Goal: Navigation & Orientation: Find specific page/section

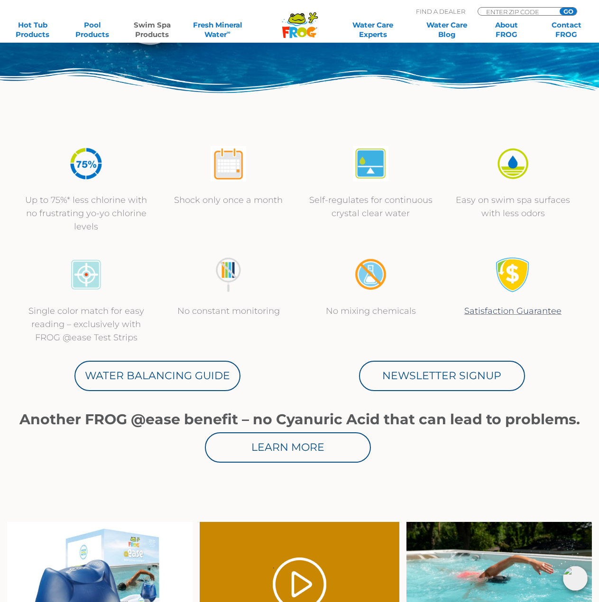
scroll to position [332, 0]
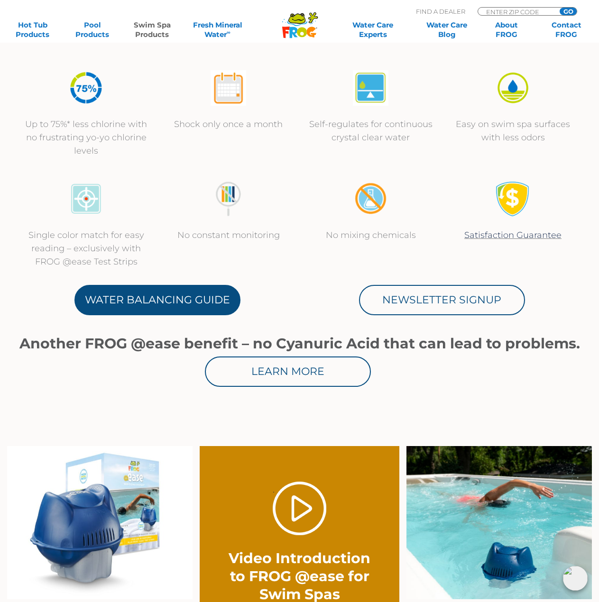
click at [141, 295] on link "Water Balancing Guide" at bounding box center [157, 300] width 166 height 30
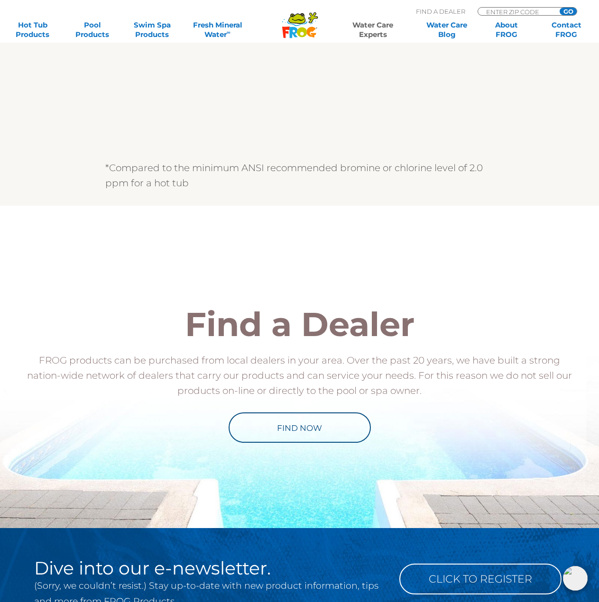
scroll to position [806, 0]
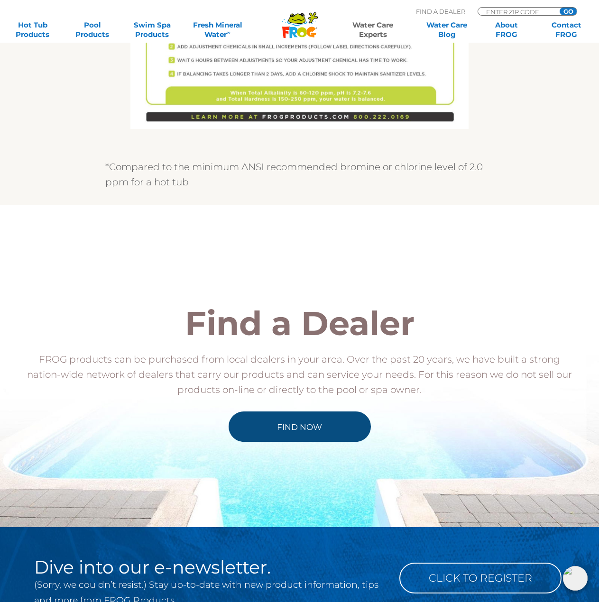
click at [263, 425] on link "Find Now" at bounding box center [300, 427] width 142 height 30
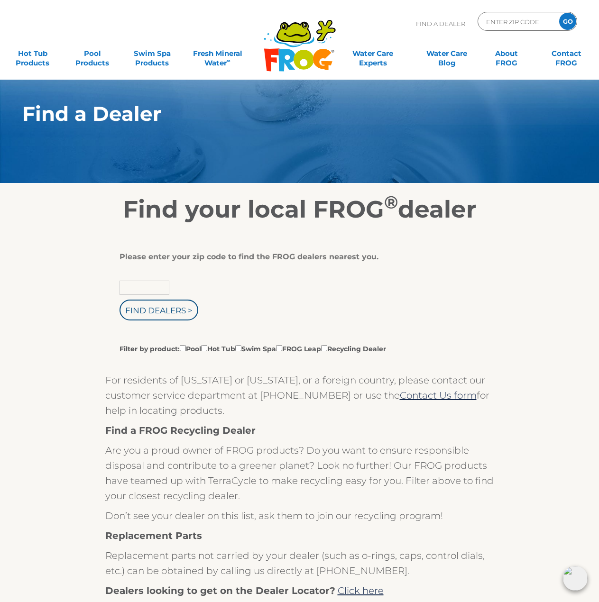
click at [155, 289] on input "text" at bounding box center [145, 288] width 50 height 14
type input "73078"
click at [241, 347] on input "Filter by product: Pool Hot Tub Swim Spa FROG Leap Recycling Dealer" at bounding box center [238, 348] width 6 height 6
checkbox input "true"
click at [162, 306] on input "Find Dealers >" at bounding box center [159, 310] width 79 height 21
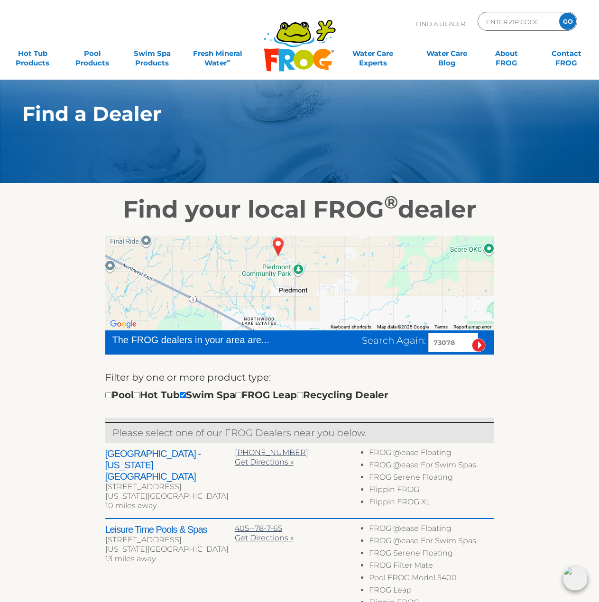
click at [276, 247] on img "PIEDMONT, OK 73078" at bounding box center [278, 247] width 22 height 26
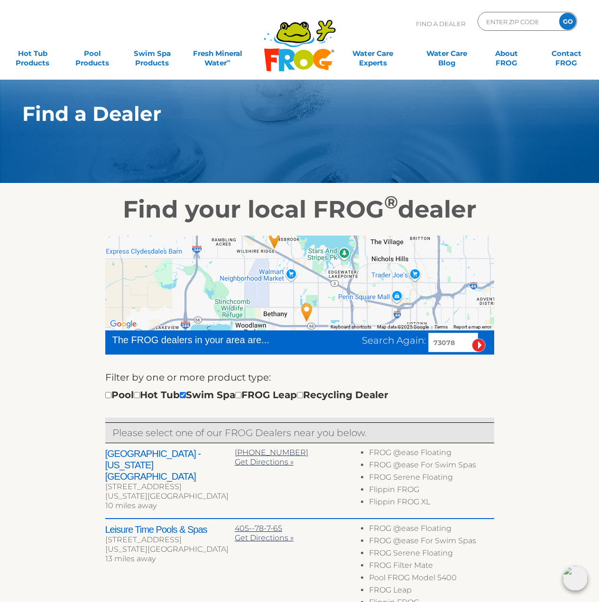
click at [274, 243] on img "Aqua Haven - Oklahoma City - 10 miles away." at bounding box center [275, 240] width 22 height 26
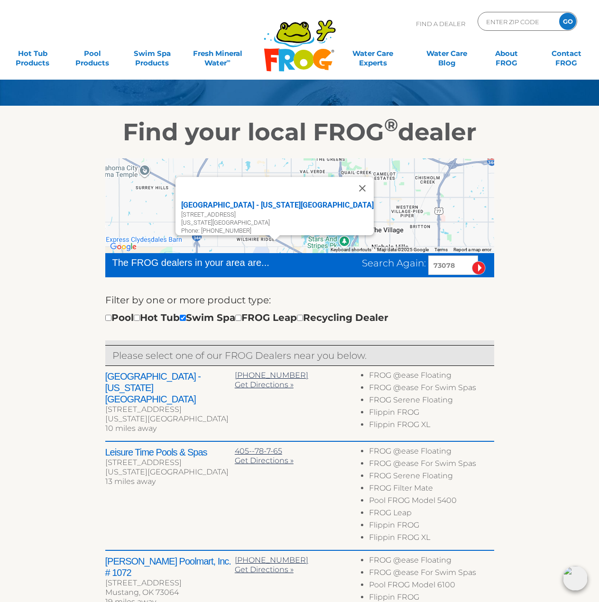
scroll to position [95, 0]
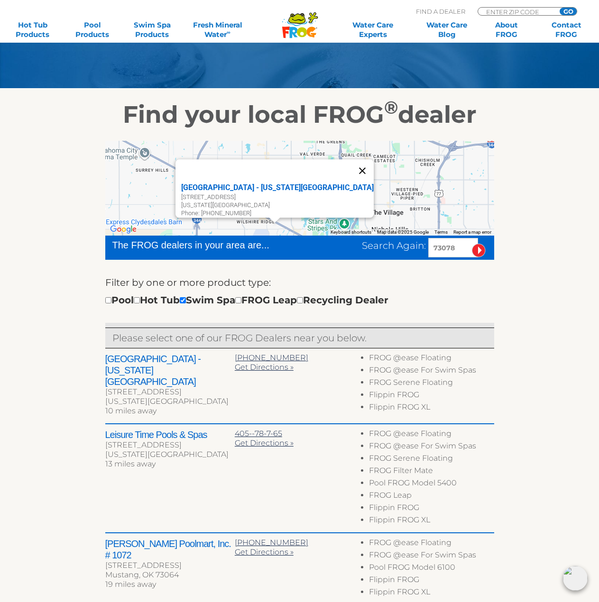
click at [351, 163] on button "Close" at bounding box center [362, 170] width 23 height 23
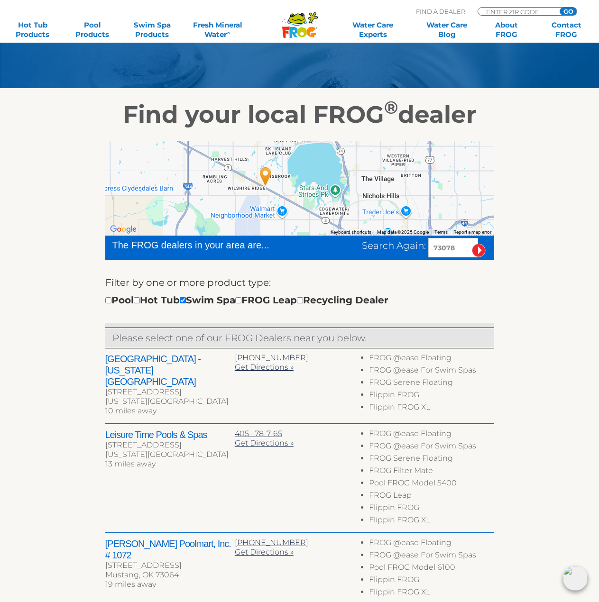
drag, startPoint x: 312, startPoint y: 201, endPoint x: 303, endPoint y: 166, distance: 35.8
click at [303, 166] on div at bounding box center [299, 188] width 389 height 95
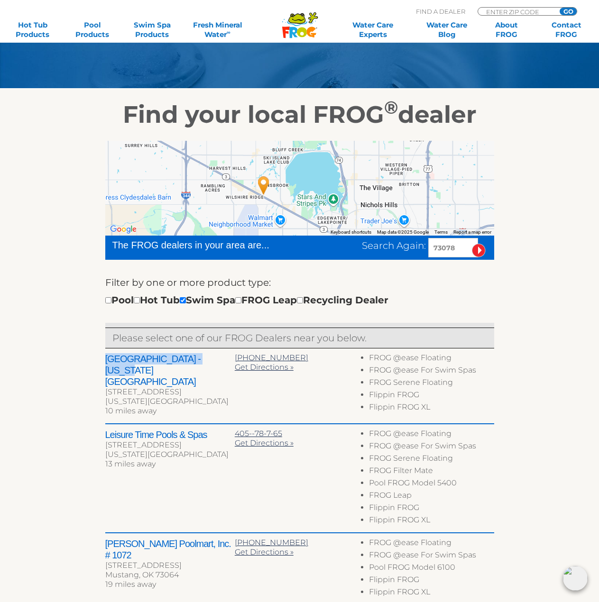
drag, startPoint x: 110, startPoint y: 359, endPoint x: 223, endPoint y: 357, distance: 113.4
click at [223, 357] on div "← Move left → Move right ↑ Move up ↓ Move down + Zoom in - Zoom out Home Jump l…" at bounding box center [299, 514] width 583 height 770
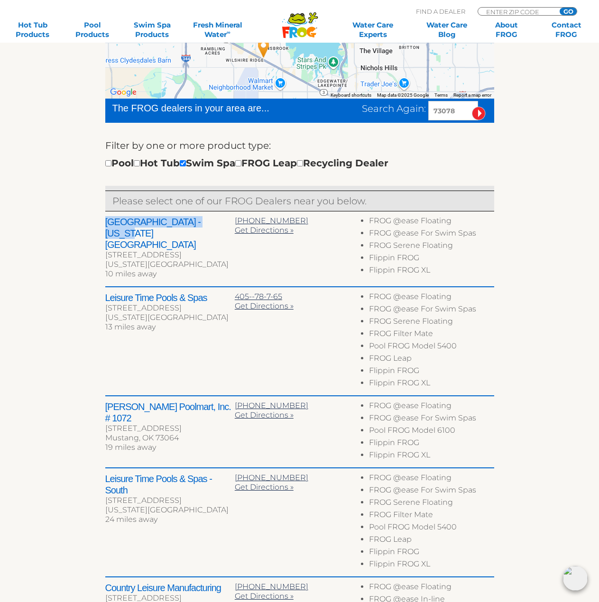
scroll to position [237, 0]
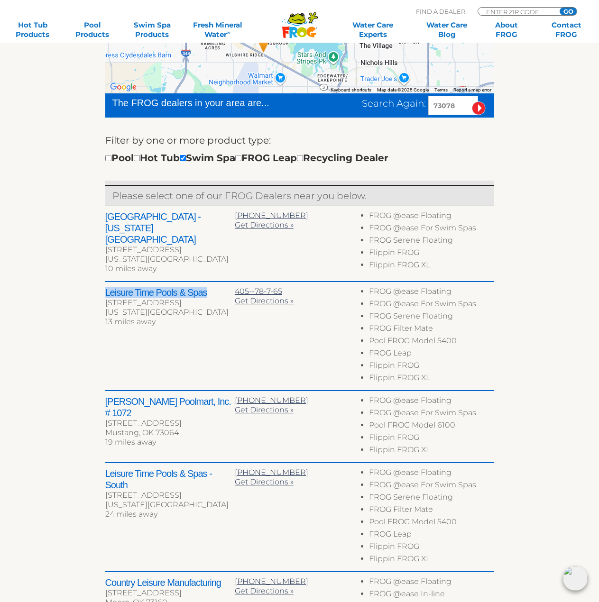
drag, startPoint x: 211, startPoint y: 290, endPoint x: 93, endPoint y: 286, distance: 117.7
click at [93, 286] on div "← Move left → Move right ↑ Move up ↓ Move down + Zoom in - Zoom out Home Jump l…" at bounding box center [299, 372] width 583 height 770
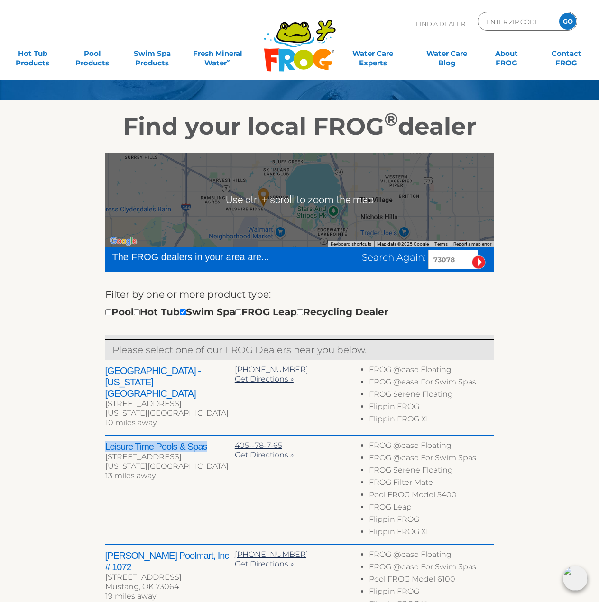
scroll to position [95, 0]
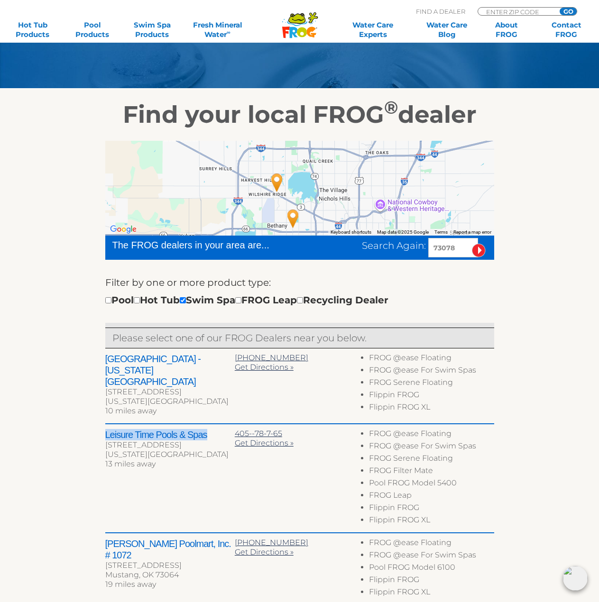
click at [292, 219] on img "Leisure Time Pools & Spas - 13 miles away." at bounding box center [293, 219] width 22 height 26
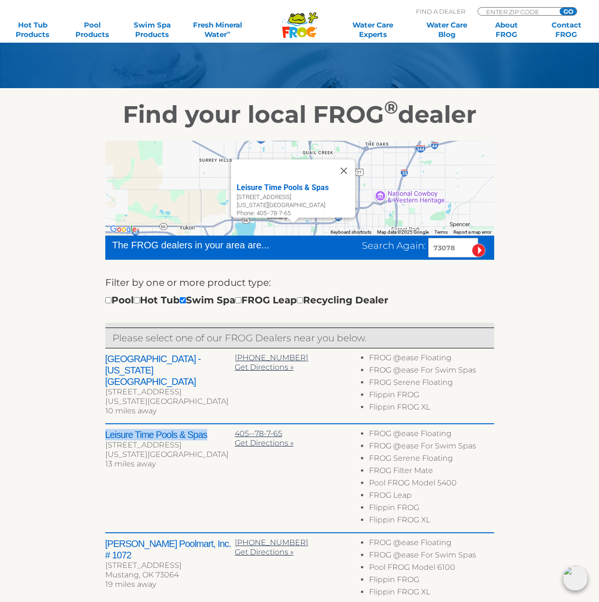
click at [347, 166] on button "Close" at bounding box center [343, 170] width 23 height 23
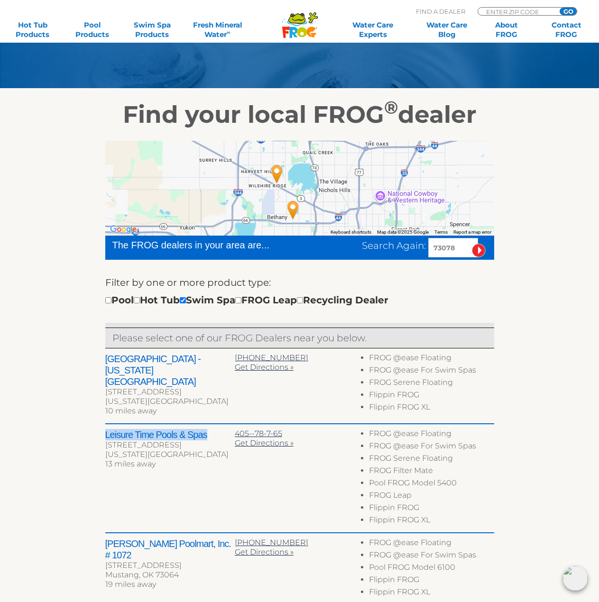
click at [277, 175] on img "Aqua Haven - Oklahoma City - 10 miles away." at bounding box center [277, 174] width 22 height 26
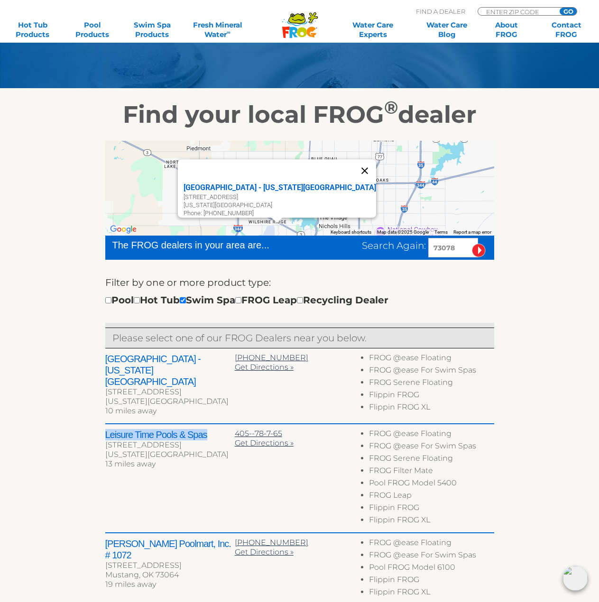
click at [353, 166] on button "Close" at bounding box center [364, 170] width 23 height 23
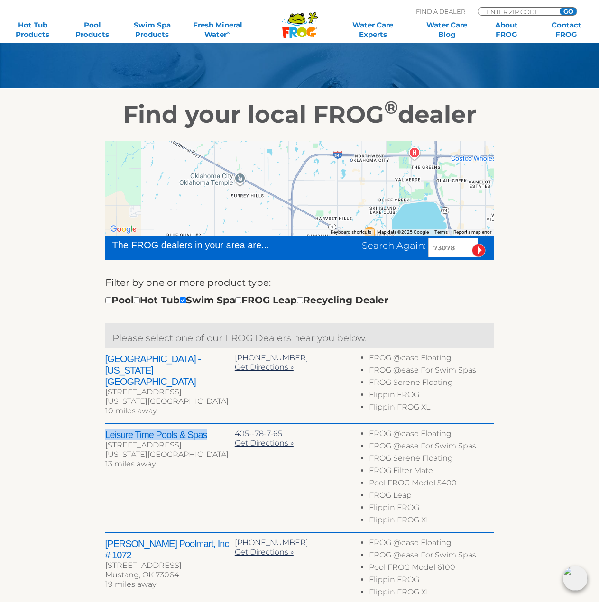
drag, startPoint x: 286, startPoint y: 193, endPoint x: 392, endPoint y: 216, distance: 108.1
click at [392, 216] on div at bounding box center [299, 188] width 389 height 95
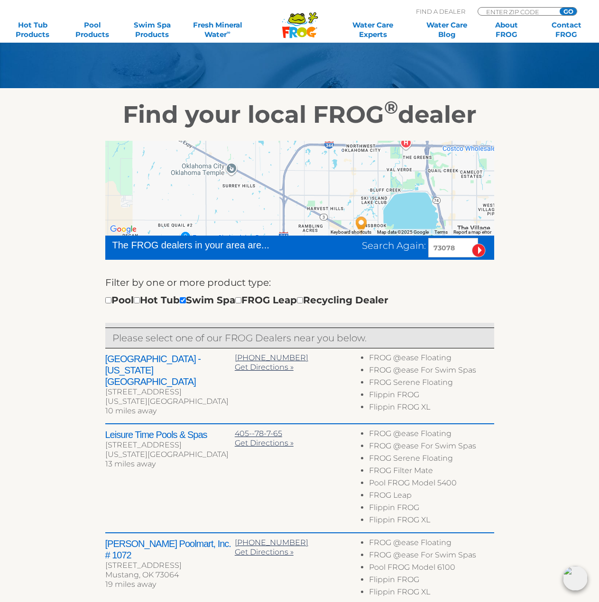
click at [156, 359] on h2 "[GEOGRAPHIC_DATA] - [US_STATE][GEOGRAPHIC_DATA]" at bounding box center [169, 370] width 129 height 34
